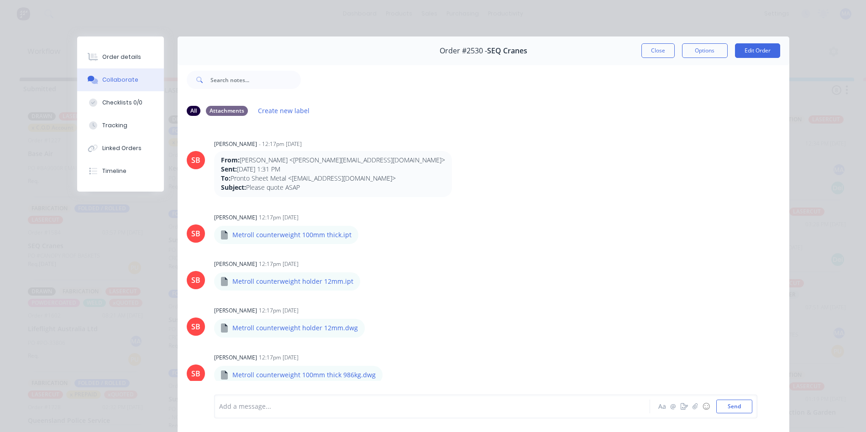
scroll to position [2, 0]
click at [540, 43] on div "Order #2530 - SEQ Cranes Close Options Edit Order" at bounding box center [484, 51] width 612 height 29
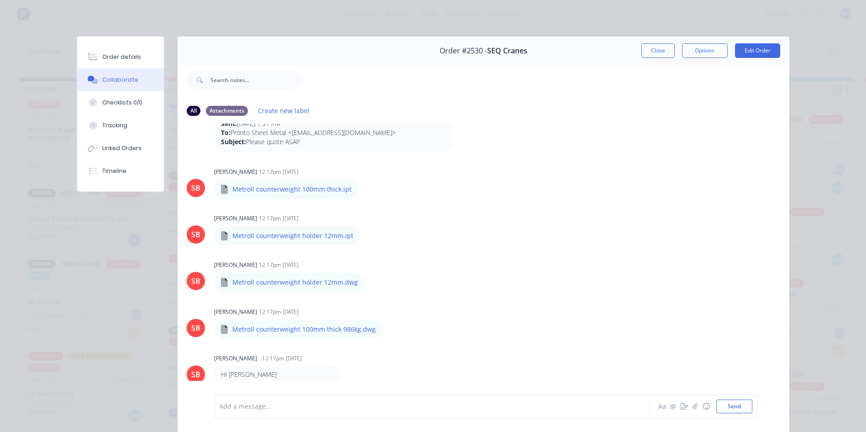
click at [648, 56] on button "Close" at bounding box center [658, 50] width 33 height 15
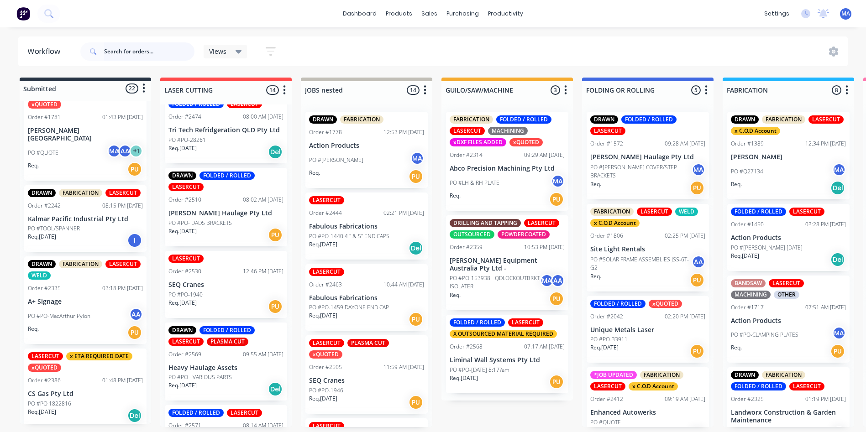
click at [146, 47] on input "text" at bounding box center [149, 51] width 90 height 18
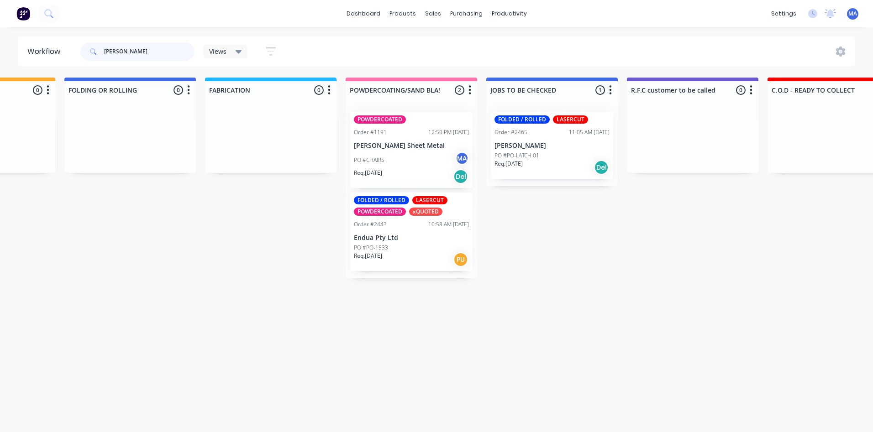
scroll to position [0, 605]
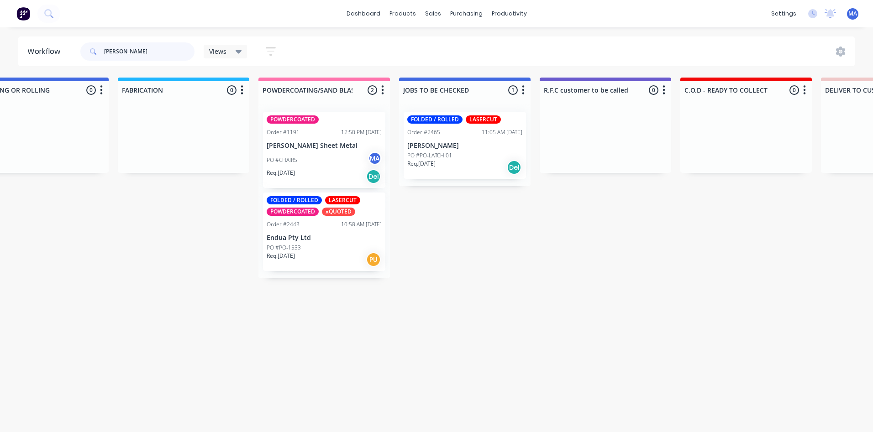
type input "[PERSON_NAME]"
click at [460, 137] on div "FOLDED / ROLLED LASERCUT Order #2465 11:05 AM [DATE] [PERSON_NAME] PO #PO-LATCH…" at bounding box center [465, 145] width 122 height 67
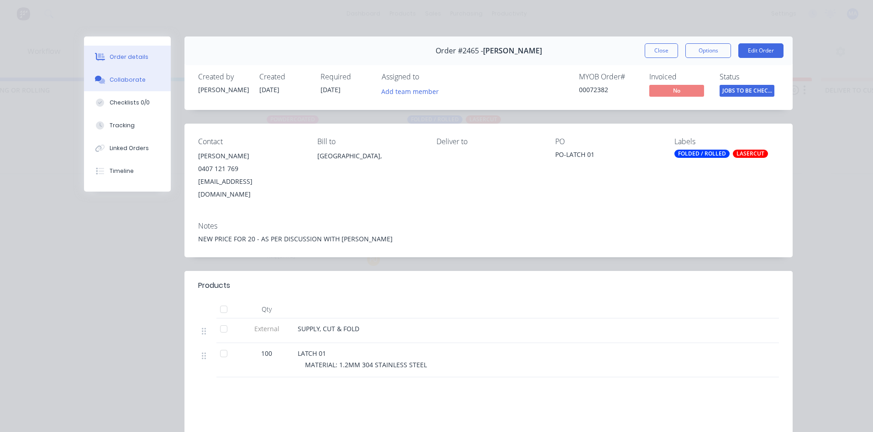
click at [134, 68] on button "Collaborate" at bounding box center [127, 79] width 87 height 23
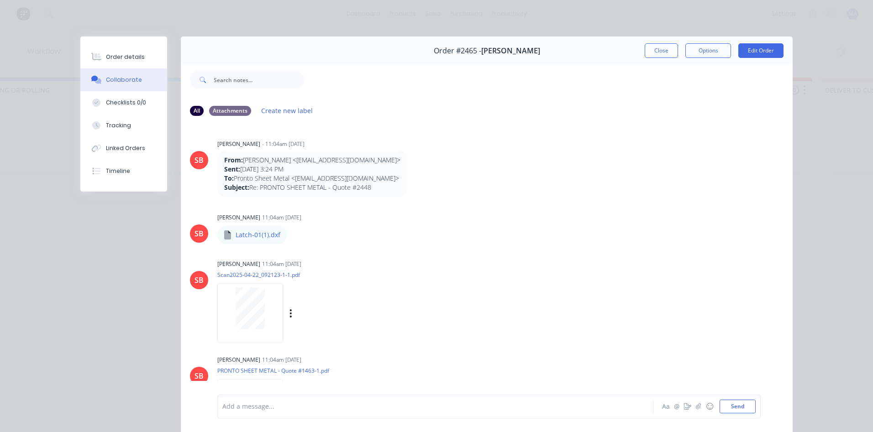
scroll to position [46, 0]
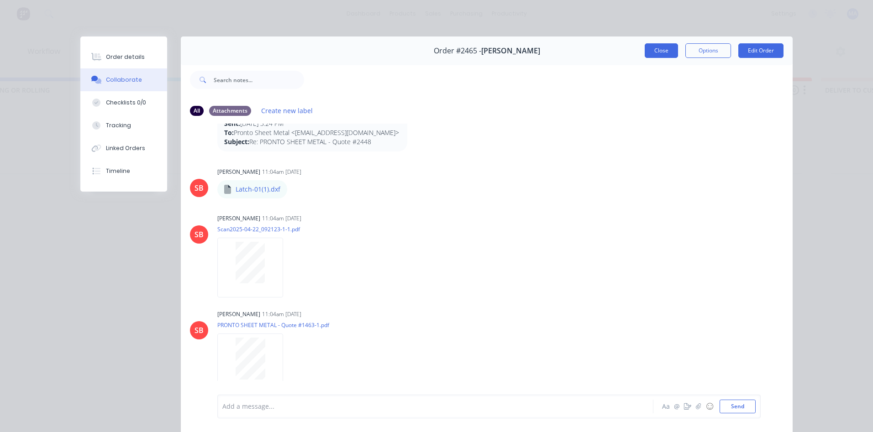
click at [662, 58] on button "Close" at bounding box center [661, 50] width 33 height 15
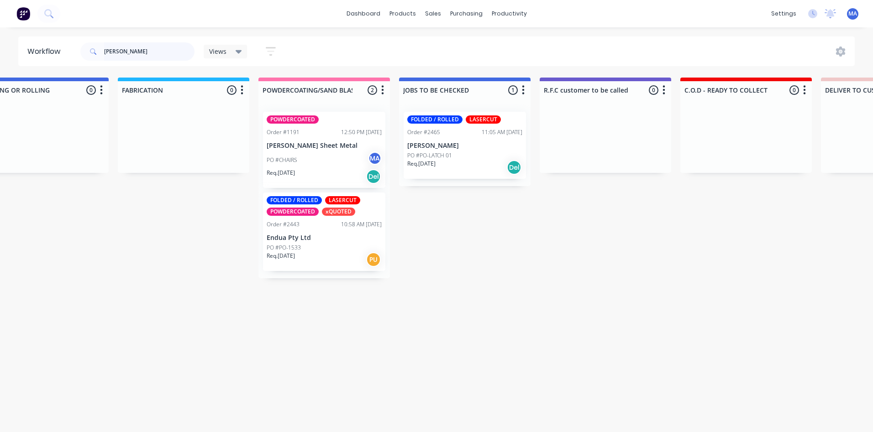
drag, startPoint x: 107, startPoint y: 51, endPoint x: 101, endPoint y: 51, distance: 5.5
click at [101, 51] on div "[PERSON_NAME]" at bounding box center [137, 51] width 114 height 18
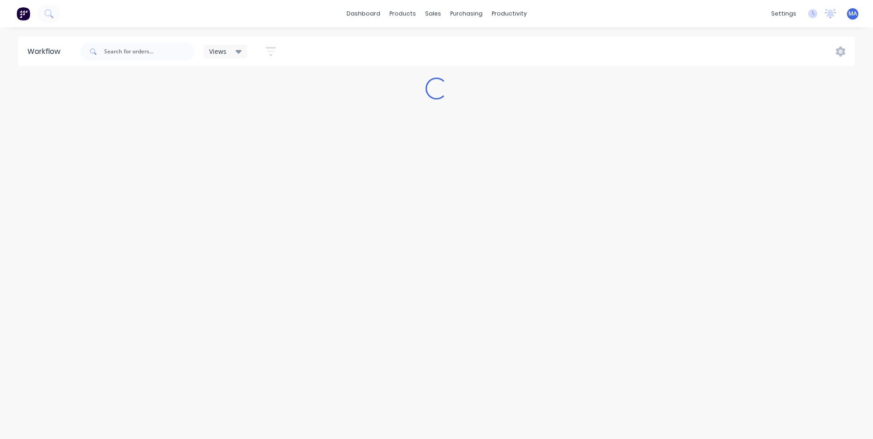
click at [531, 342] on div "Workflow Views Save new view None (Default) edit Show/Hide statuses Show line i…" at bounding box center [436, 229] width 873 height 384
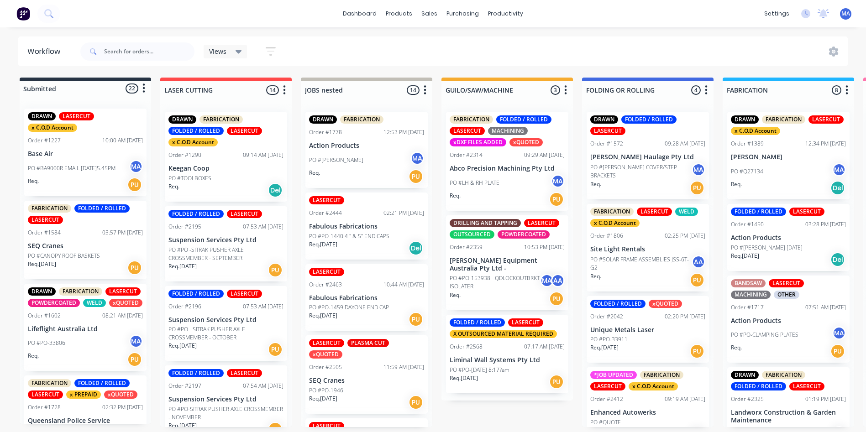
click at [173, 52] on input "text" at bounding box center [149, 51] width 90 height 18
type input "2561"
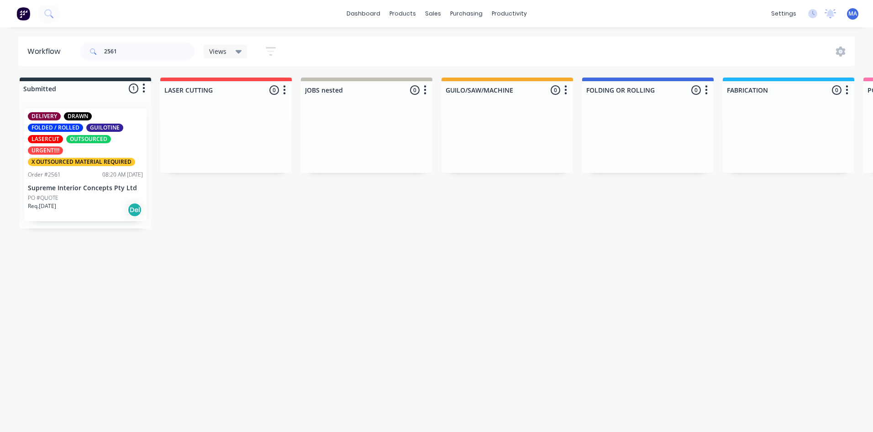
click at [0, 161] on html "dashboard products sales purchasing productivity dashboard products Product Cat…" at bounding box center [436, 189] width 873 height 378
click at [114, 206] on div "Req. [DATE] Del" at bounding box center [85, 210] width 115 height 16
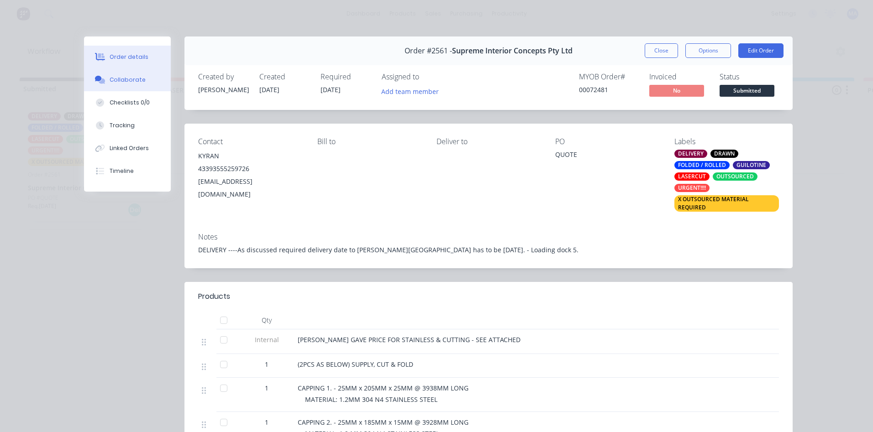
click at [132, 86] on button "Collaborate" at bounding box center [127, 79] width 87 height 23
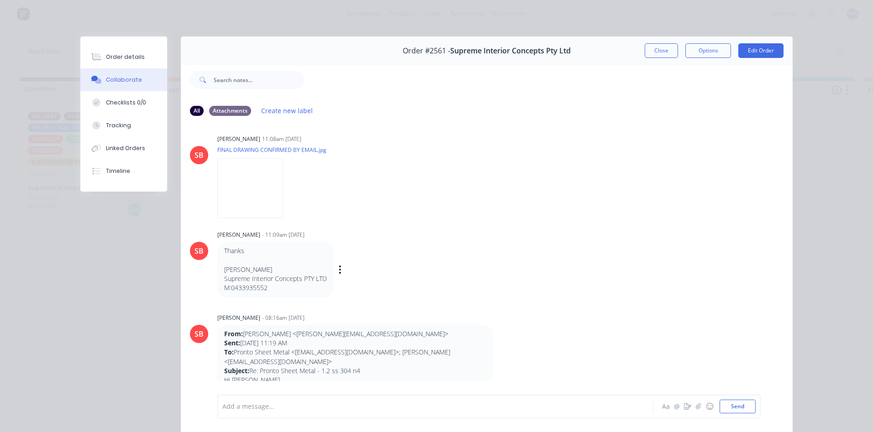
scroll to position [1037, 0]
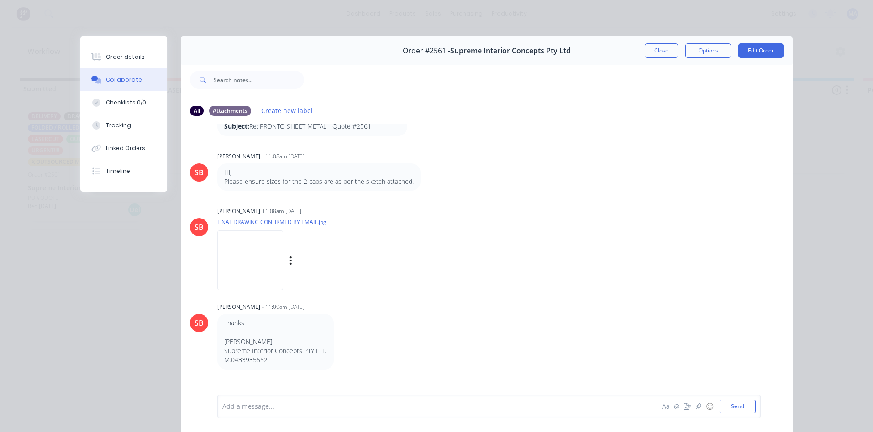
click at [266, 275] on img at bounding box center [250, 261] width 66 height 60
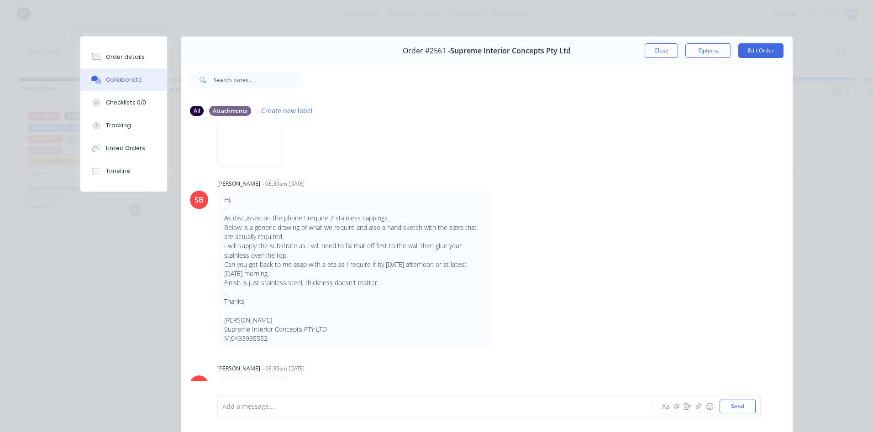
scroll to position [124, 0]
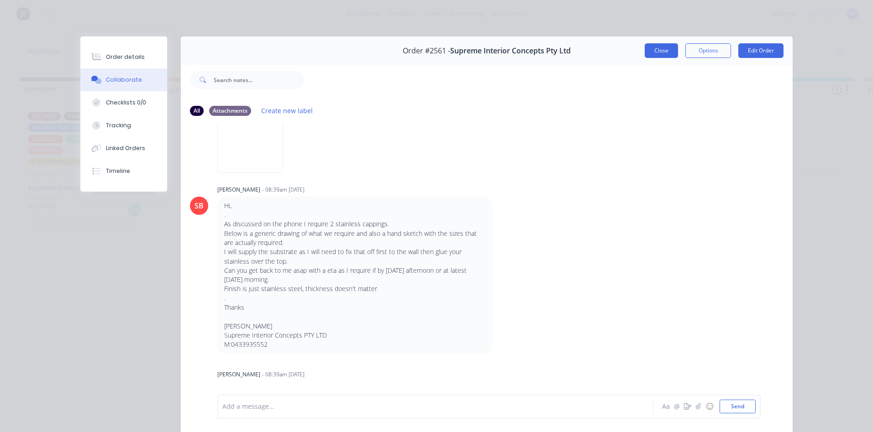
drag, startPoint x: 638, startPoint y: 48, endPoint x: 647, endPoint y: 48, distance: 8.7
click at [647, 48] on div "Order #2561 - Supreme Interior Concepts Pty Ltd Close Options Edit Order" at bounding box center [487, 51] width 612 height 29
click at [650, 48] on button "Close" at bounding box center [661, 50] width 33 height 15
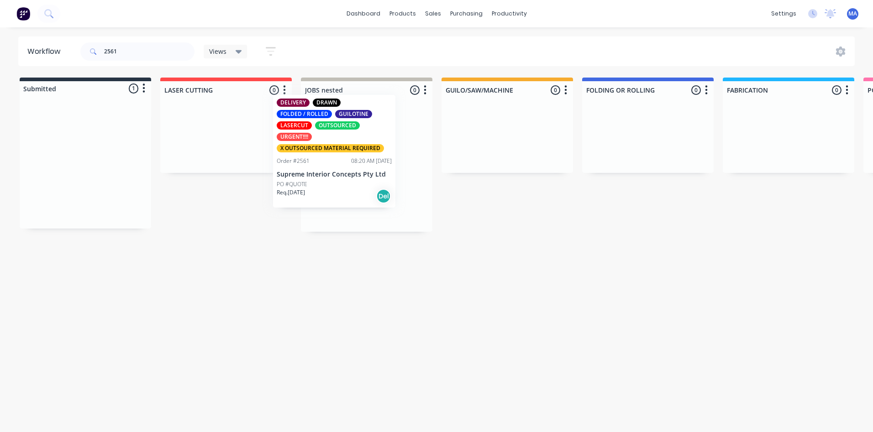
drag, startPoint x: 105, startPoint y: 190, endPoint x: 379, endPoint y: 183, distance: 274.1
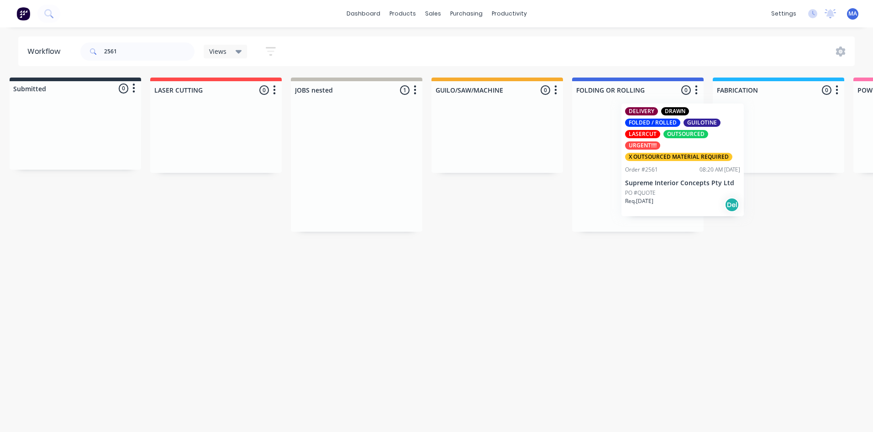
drag, startPoint x: 473, startPoint y: 182, endPoint x: 654, endPoint y: 166, distance: 181.5
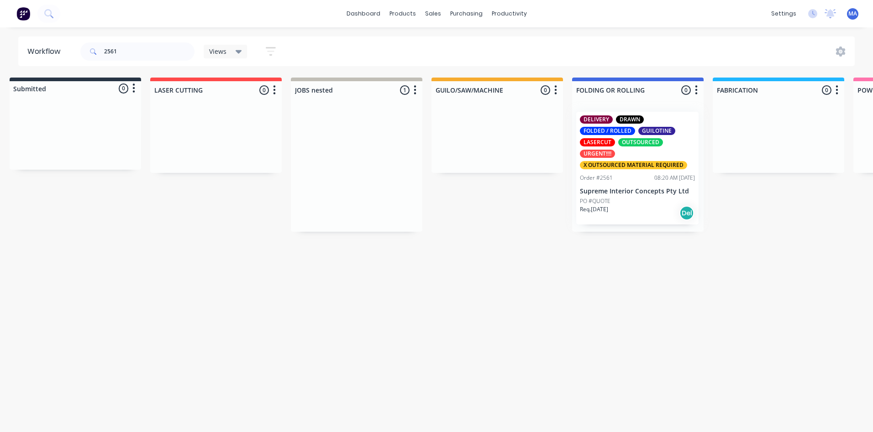
scroll to position [0, 11]
click at [659, 200] on div "PO #QUOTE" at bounding box center [637, 201] width 115 height 8
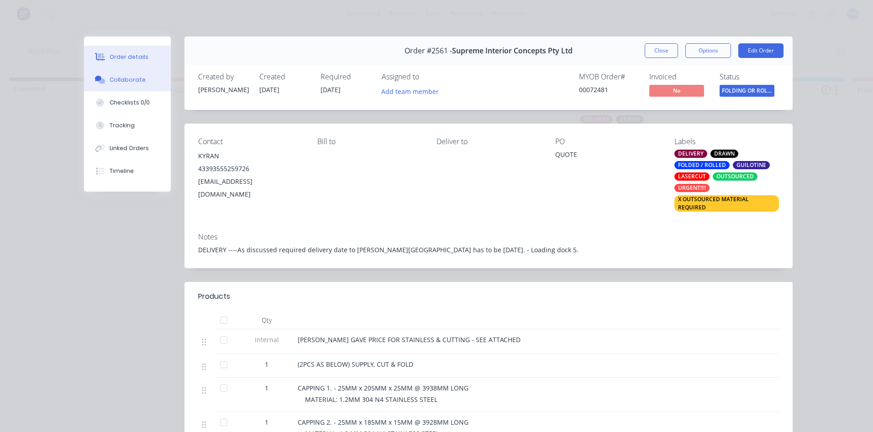
click at [134, 85] on button "Collaborate" at bounding box center [127, 79] width 87 height 23
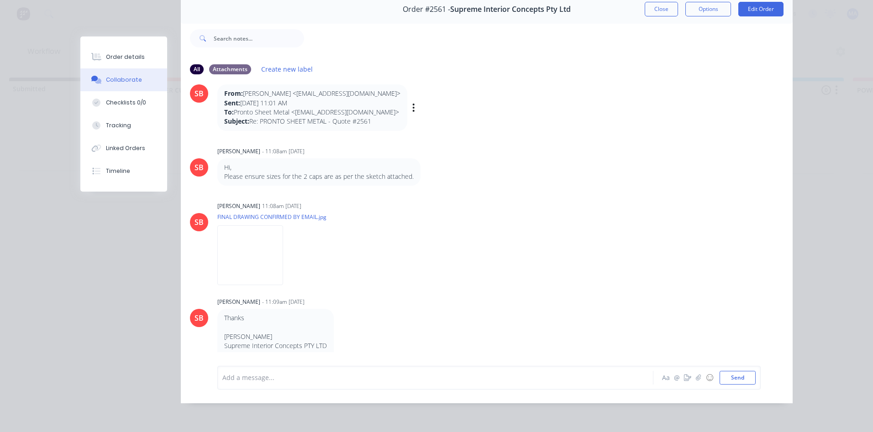
scroll to position [946, 0]
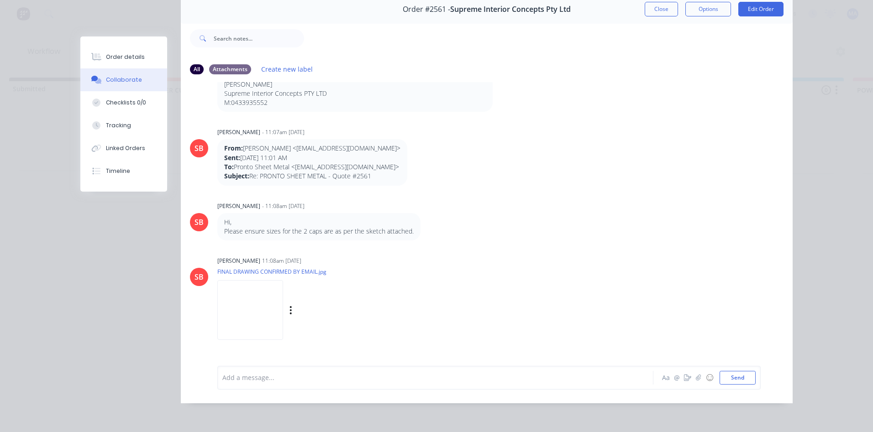
click at [265, 314] on img at bounding box center [250, 310] width 66 height 60
